Goal: Find specific page/section: Find specific page/section

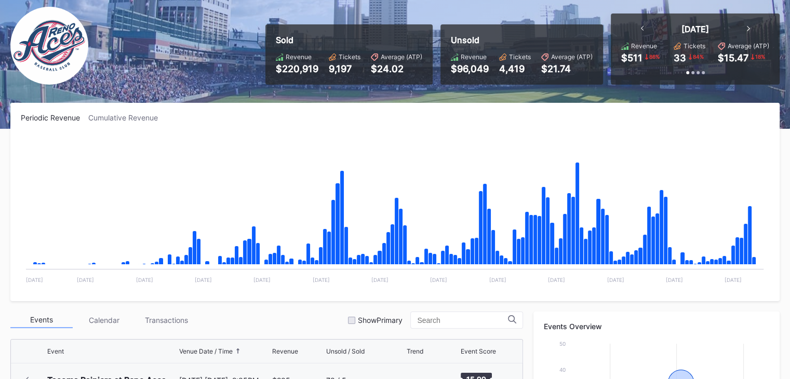
scroll to position [2094, 0]
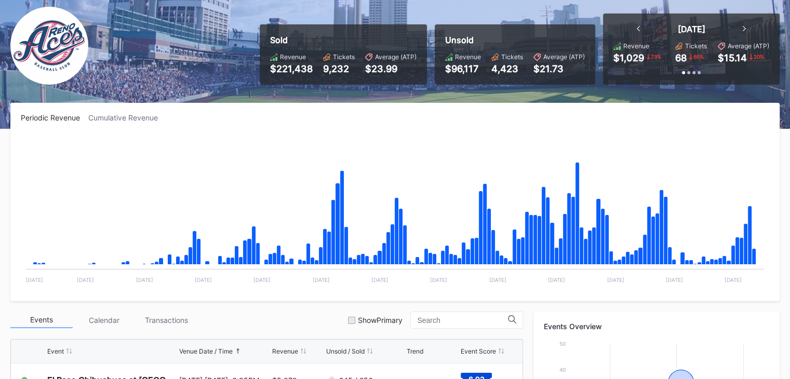
scroll to position [275, 0]
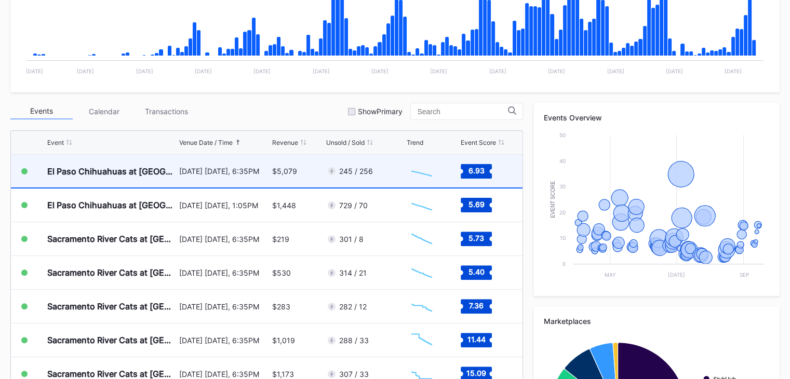
click at [374, 174] on div "245 / 256" at bounding box center [364, 171] width 77 height 33
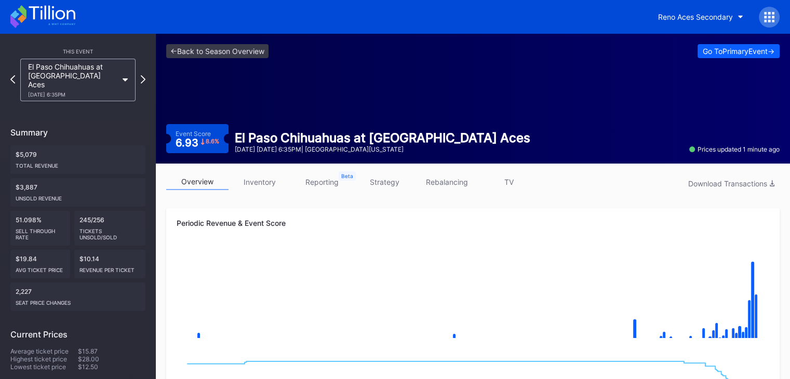
click at [59, 17] on icon at bounding box center [42, 16] width 65 height 23
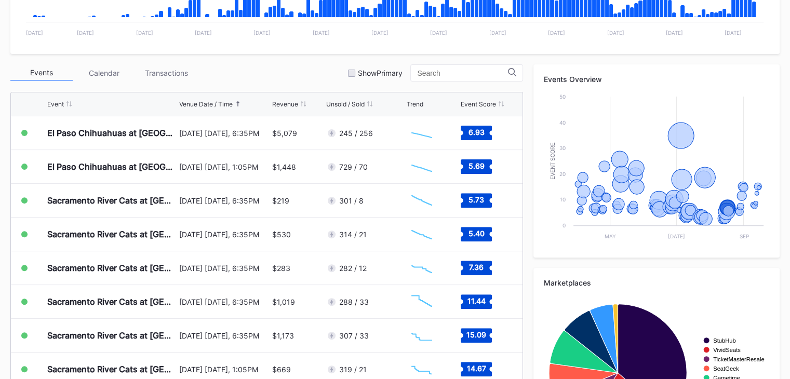
scroll to position [314, 0]
